Goal: Consume media (video, audio)

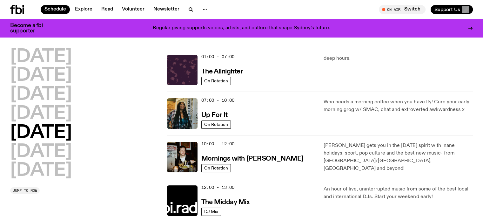
scroll to position [32, 0]
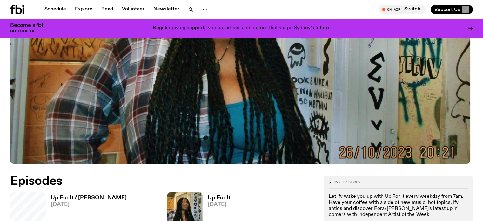
scroll to position [281, 0]
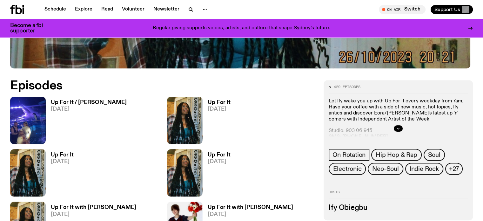
click at [78, 101] on h3 "Up For It / [PERSON_NAME]" at bounding box center [89, 102] width 76 height 5
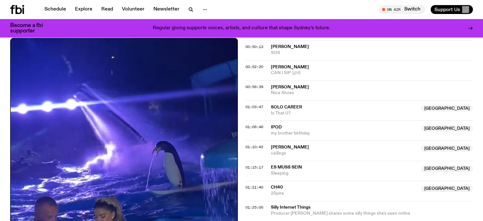
scroll to position [569, 0]
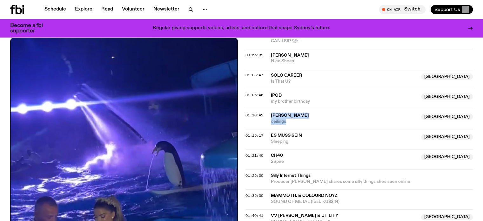
drag, startPoint x: 287, startPoint y: 120, endPoint x: 268, endPoint y: 109, distance: 21.9
click at [268, 129] on div "01:10:42 [PERSON_NAME] Australia ceilings [GEOGRAPHIC_DATA]" at bounding box center [359, 139] width 228 height 20
